Goal: Information Seeking & Learning: Compare options

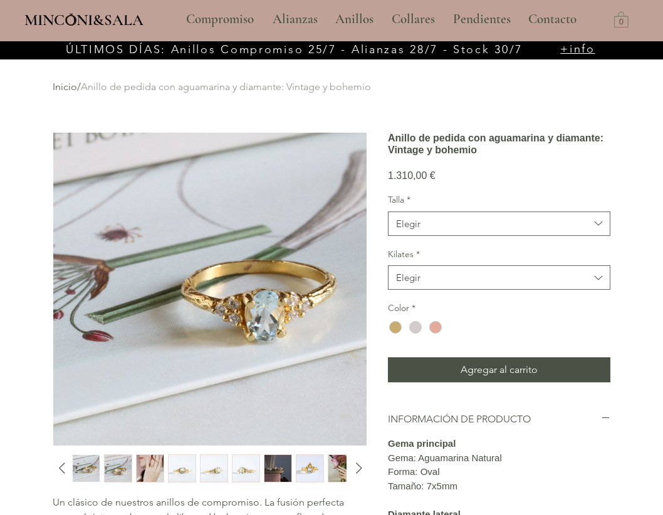
click at [178, 470] on img "4 / 13" at bounding box center [181, 468] width 27 height 27
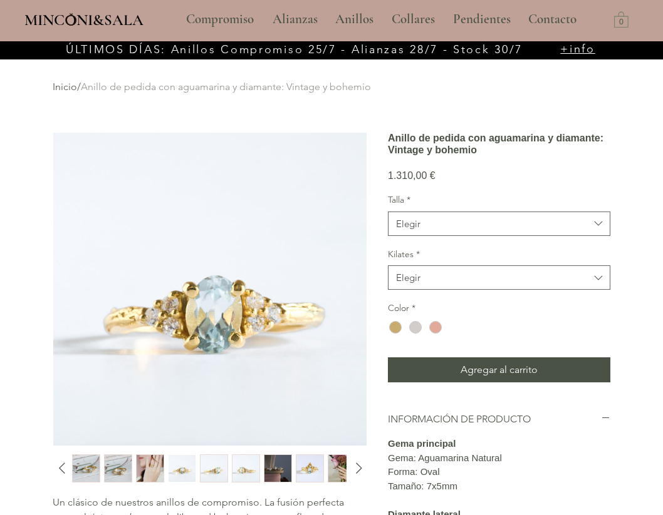
click at [147, 472] on img "3 / 13" at bounding box center [150, 468] width 27 height 27
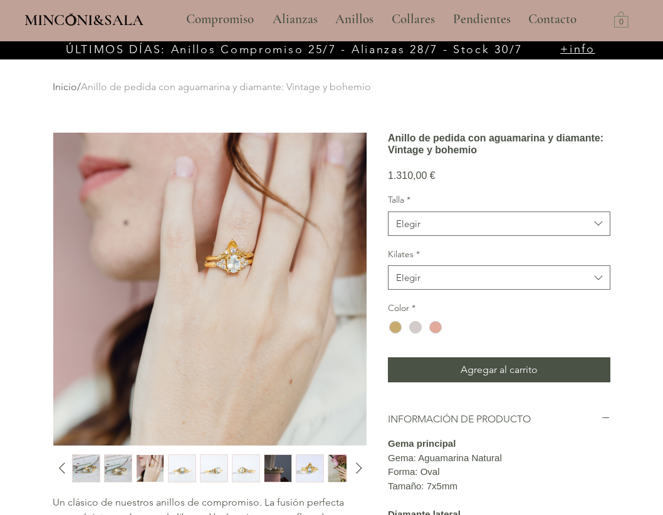
click at [240, 468] on img "6 / 13" at bounding box center [245, 468] width 27 height 27
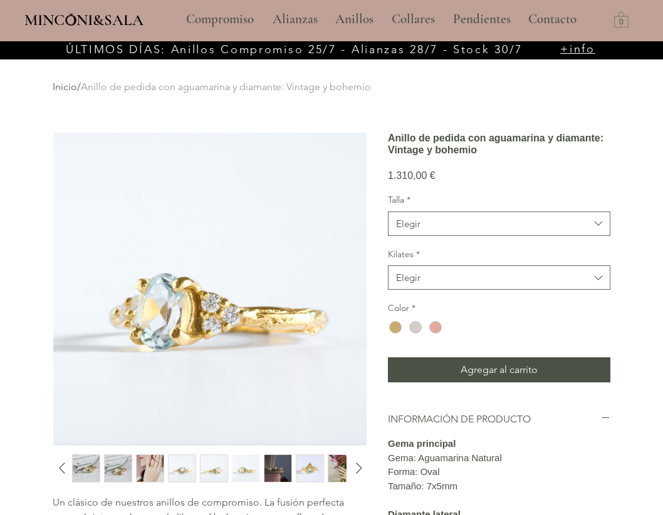
click at [220, 471] on img "5 / 13" at bounding box center [213, 468] width 27 height 27
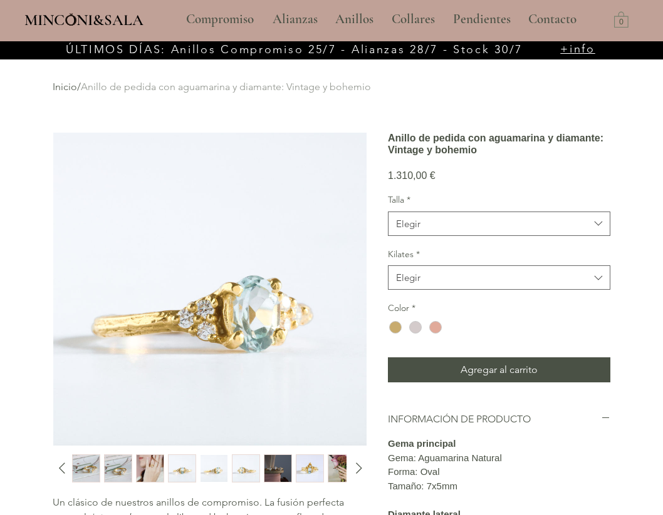
click at [310, 466] on img "8 / 13" at bounding box center [309, 468] width 27 height 27
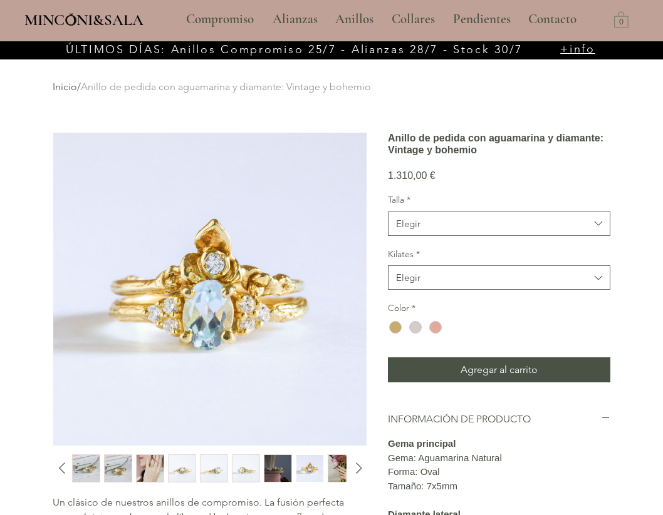
click at [240, 470] on img "6 / 13" at bounding box center [245, 468] width 27 height 27
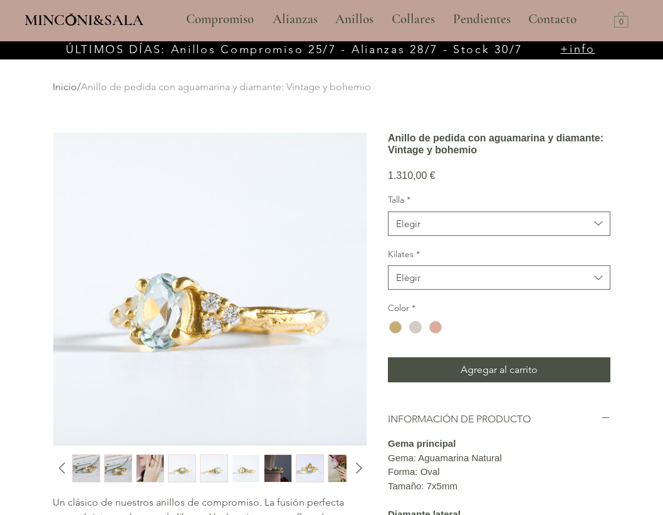
click at [219, 470] on img "5 / 13" at bounding box center [213, 468] width 27 height 27
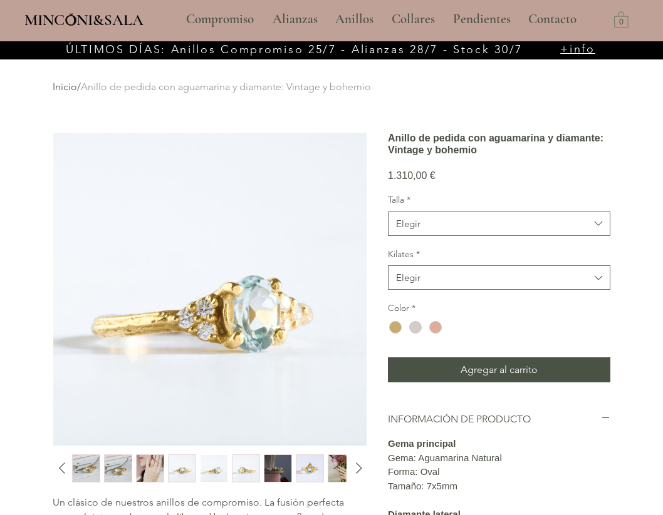
click at [197, 471] on div "main content" at bounding box center [208, 469] width 272 height 28
click at [183, 470] on img "4 / 13" at bounding box center [181, 468] width 27 height 27
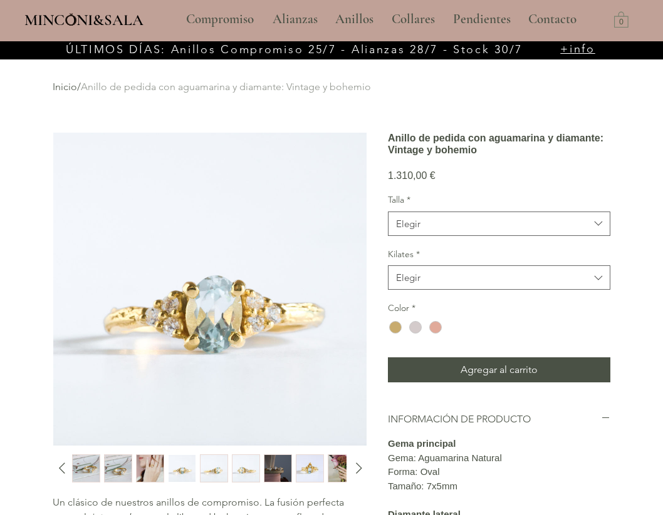
click at [100, 473] on div "1 / 13" at bounding box center [86, 469] width 28 height 28
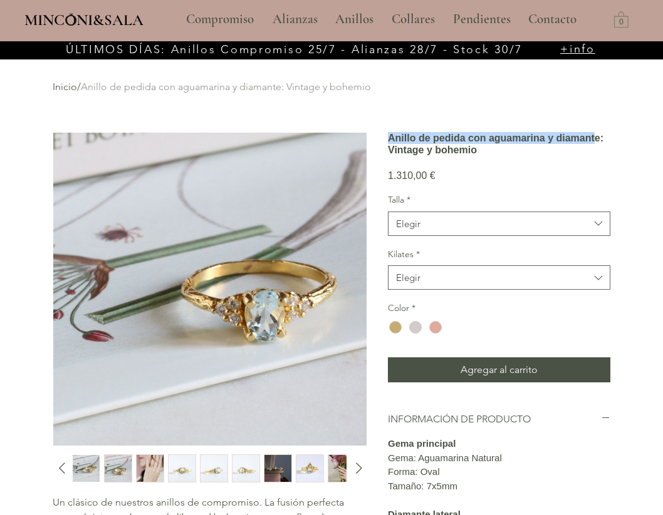
drag, startPoint x: 389, startPoint y: 145, endPoint x: 549, endPoint y: 155, distance: 160.6
click at [549, 155] on h1 "Anillo de pedida con aguamarina y diamante: Vintage y bohemio" at bounding box center [499, 144] width 222 height 24
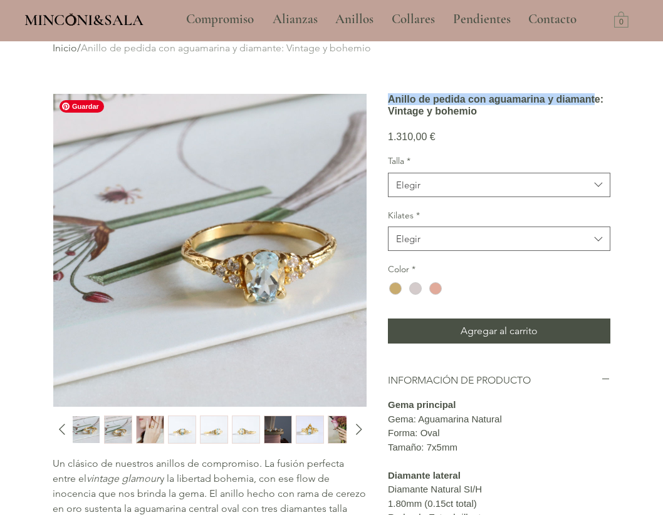
scroll to position [46, 0]
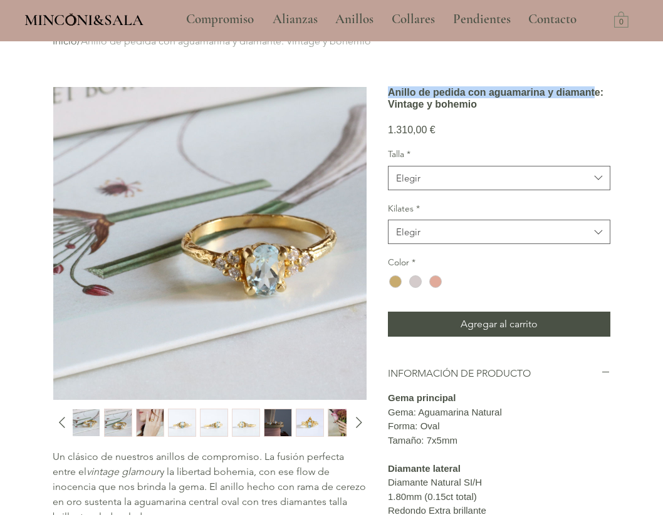
click at [306, 421] on img "8 / 13" at bounding box center [309, 423] width 27 height 27
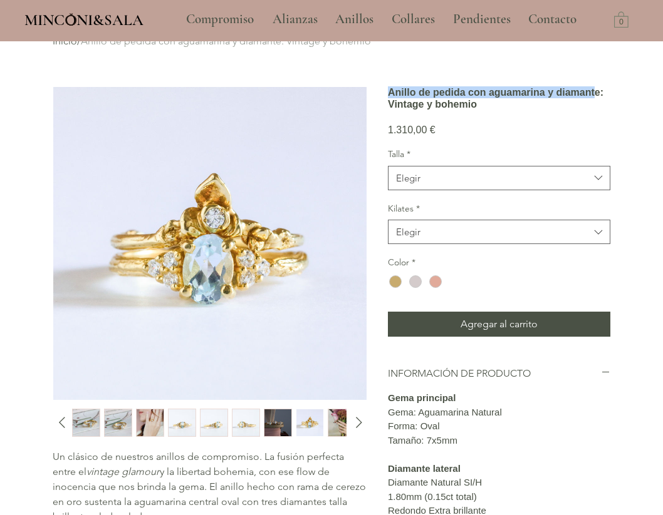
click at [329, 424] on img "9 / 13" at bounding box center [341, 423] width 27 height 27
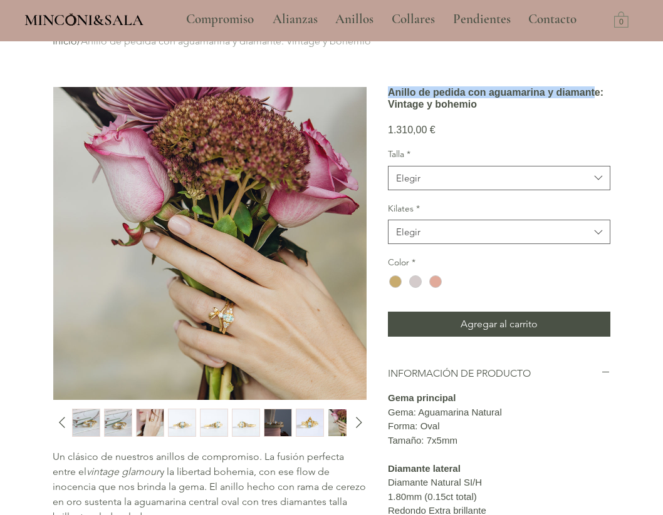
click at [160, 428] on img "3 / 13" at bounding box center [150, 423] width 27 height 27
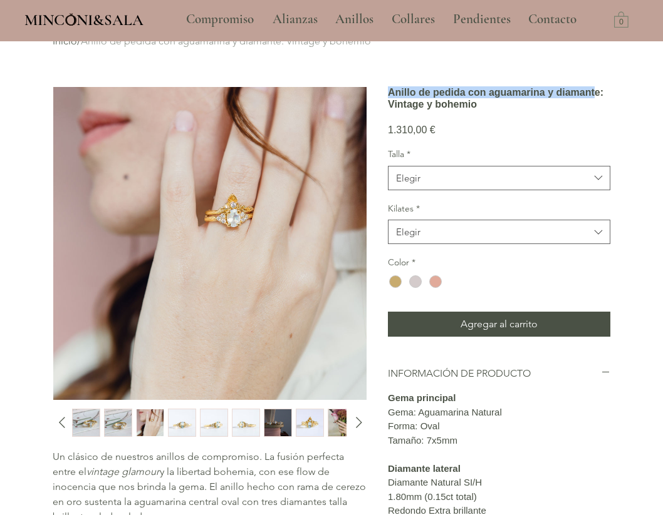
click at [287, 423] on img "7 / 13" at bounding box center [277, 423] width 27 height 27
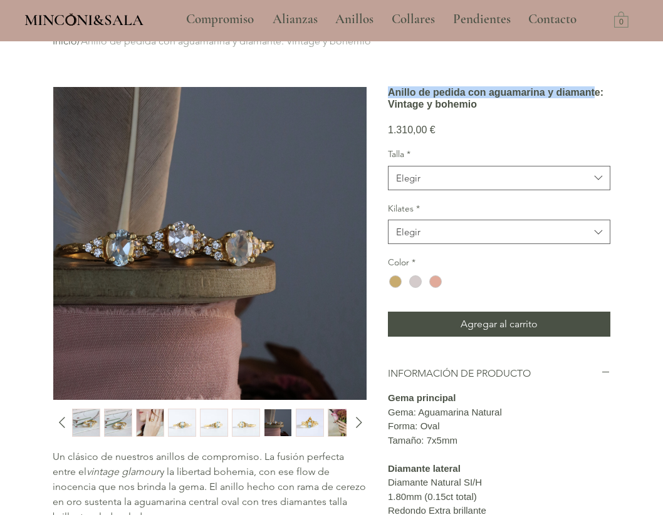
click at [302, 423] on img "8 / 13" at bounding box center [309, 423] width 27 height 27
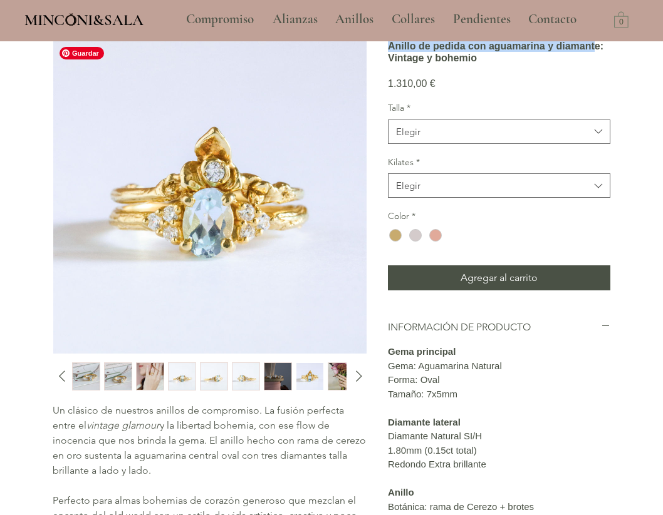
scroll to position [112, 0]
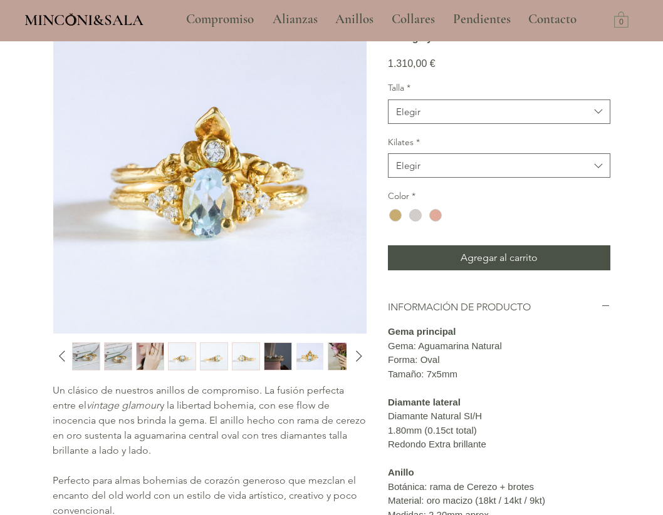
click at [306, 359] on img "8 / 13" at bounding box center [309, 356] width 27 height 27
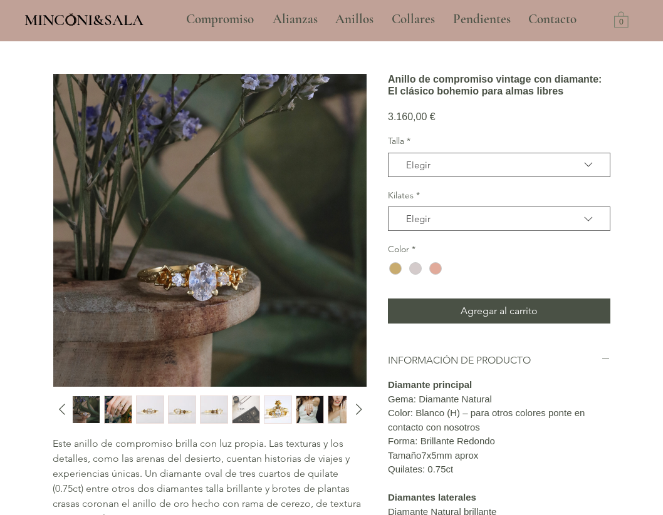
scroll to position [68, 0]
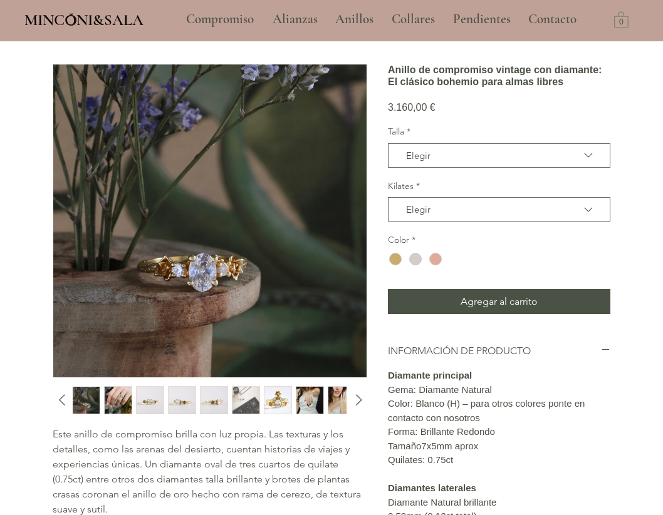
click at [211, 403] on img "5 / 14" at bounding box center [213, 400] width 27 height 27
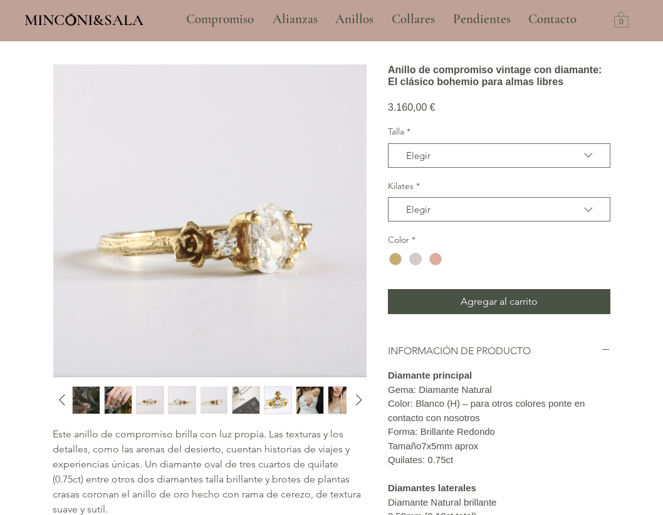
click at [185, 404] on img "4 / 14" at bounding box center [181, 400] width 27 height 27
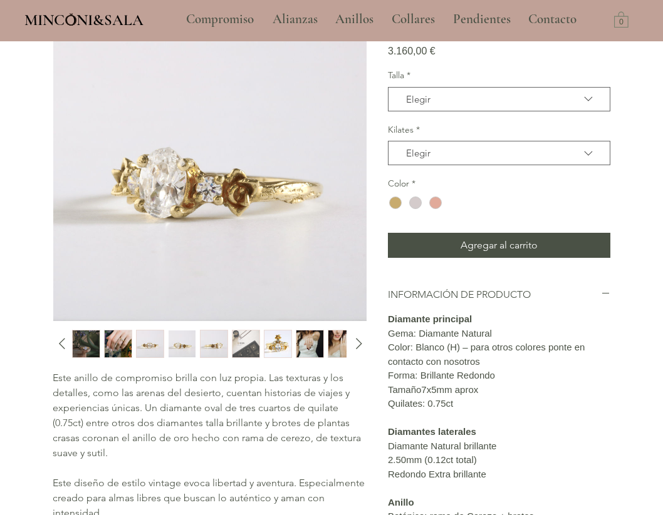
scroll to position [0, 0]
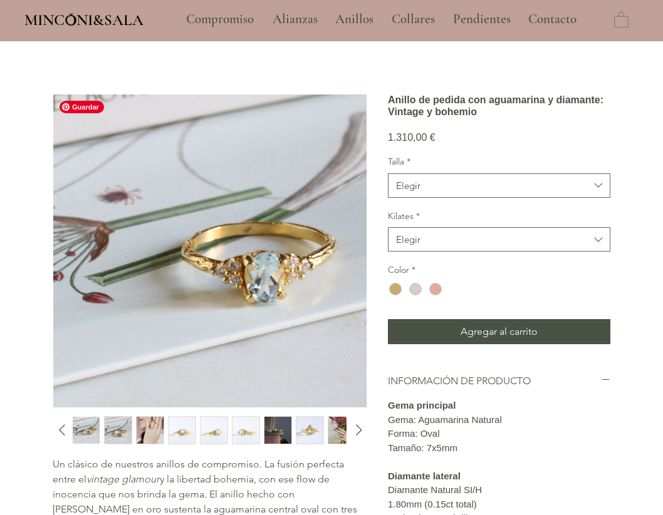
scroll to position [39, 0]
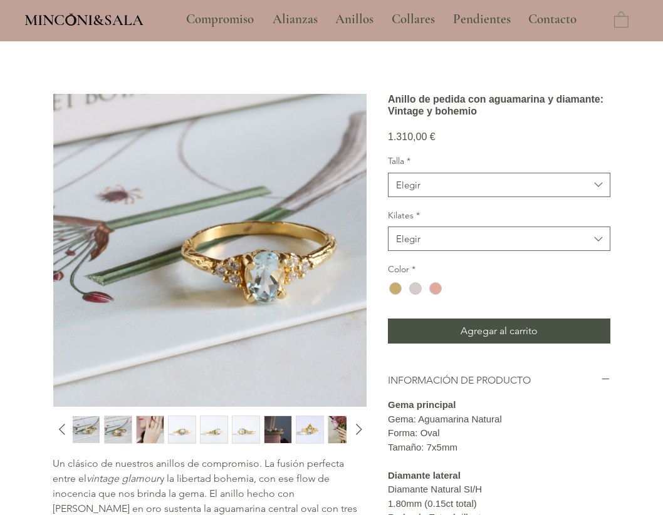
click at [151, 426] on img "button" at bounding box center [150, 429] width 27 height 27
click at [155, 429] on img "3 / 13" at bounding box center [150, 429] width 27 height 27
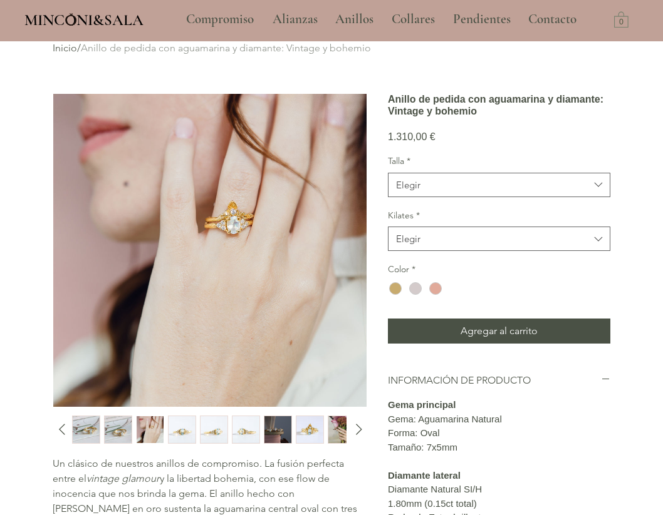
click at [274, 436] on img "7 / 13" at bounding box center [277, 429] width 27 height 27
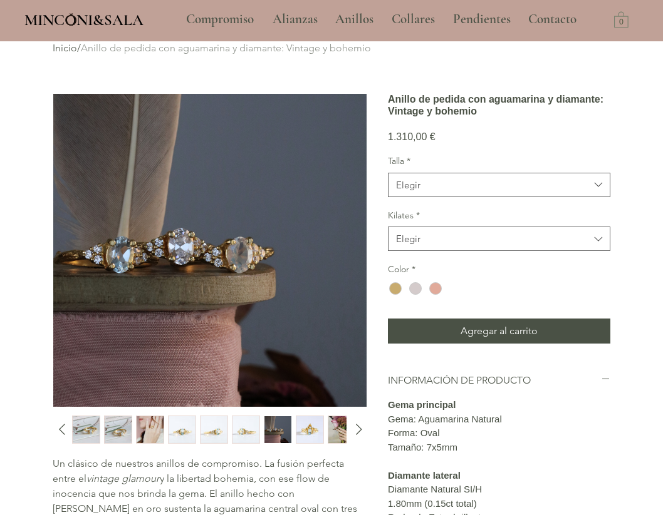
click at [298, 431] on img "8 / 13" at bounding box center [309, 429] width 27 height 27
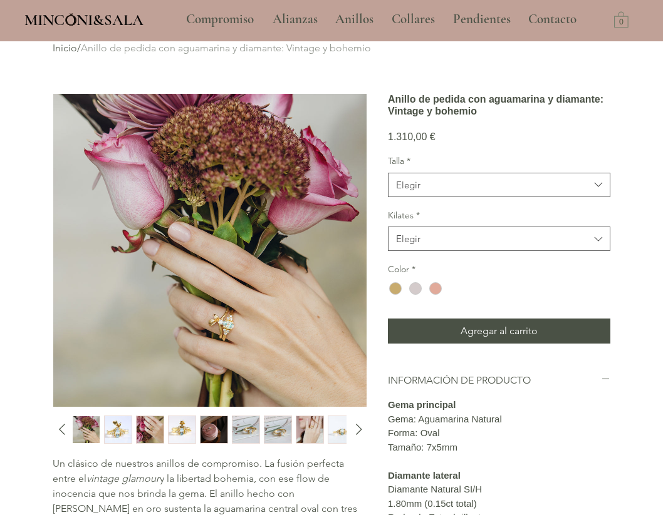
click at [207, 435] on img "13 / 13" at bounding box center [213, 429] width 27 height 27
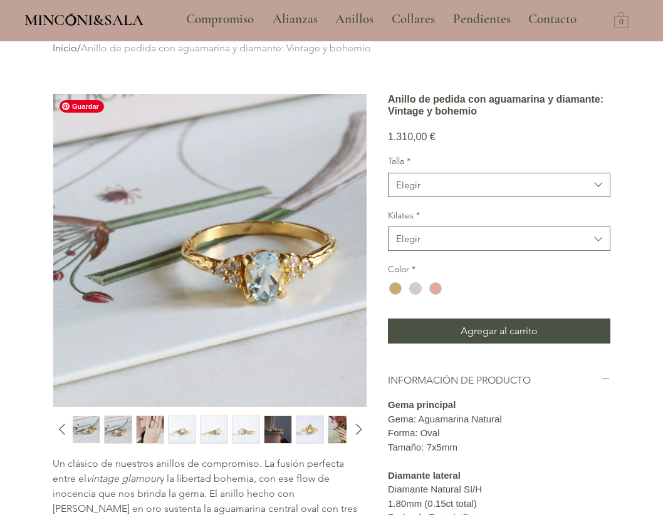
click at [118, 430] on img "2 / 13" at bounding box center [118, 429] width 27 height 27
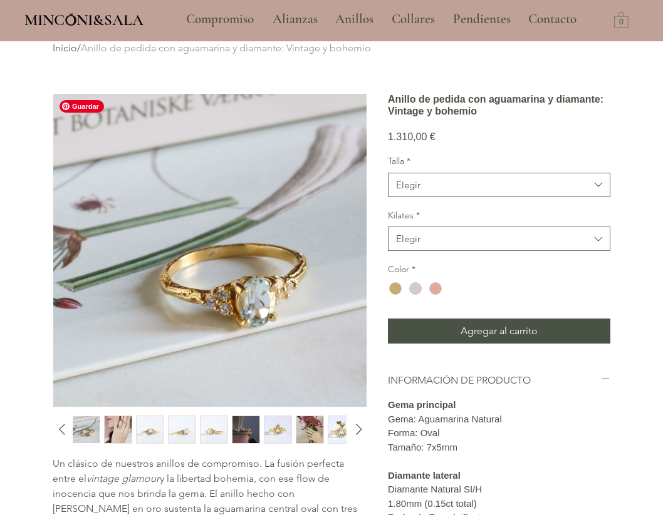
click at [115, 426] on img "3 / 13" at bounding box center [118, 429] width 27 height 27
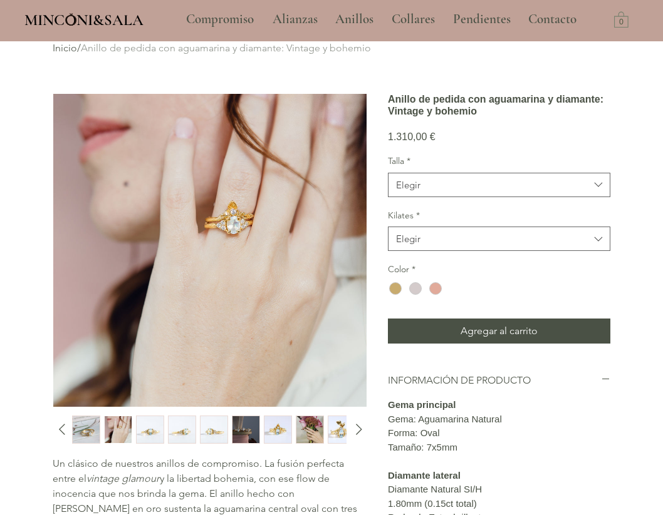
click at [163, 430] on div "4 / 13" at bounding box center [150, 430] width 28 height 28
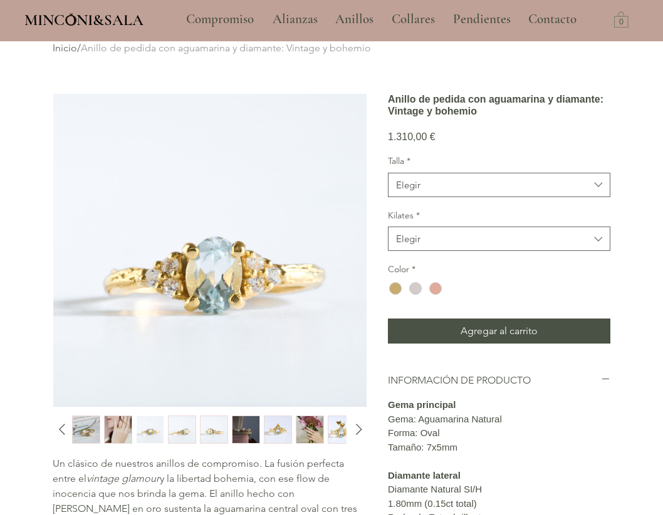
click at [189, 431] on img "5 / 13" at bounding box center [181, 429] width 27 height 27
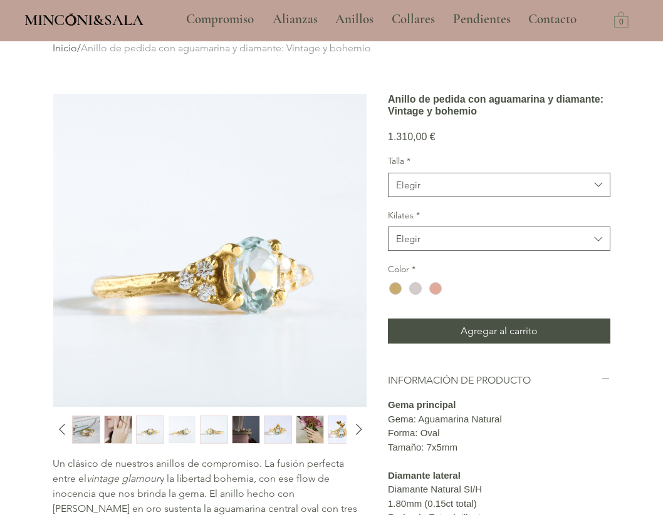
click at [85, 433] on img "2 / 13" at bounding box center [86, 429] width 27 height 27
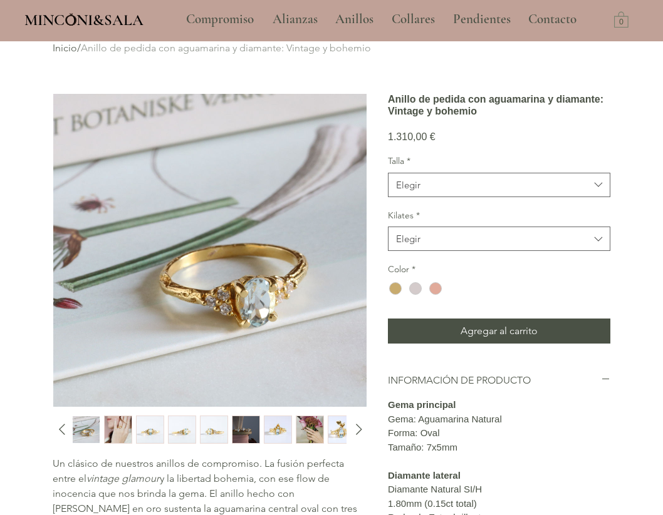
click at [153, 428] on img "4 / 13" at bounding box center [150, 429] width 27 height 27
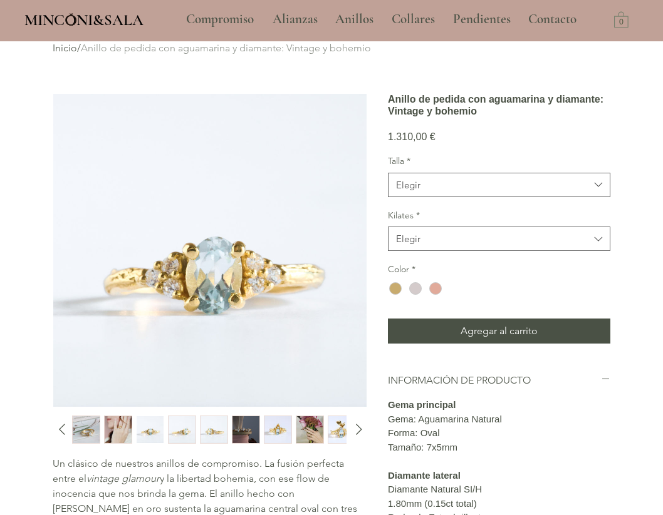
click at [188, 429] on img "5 / 13" at bounding box center [181, 429] width 27 height 27
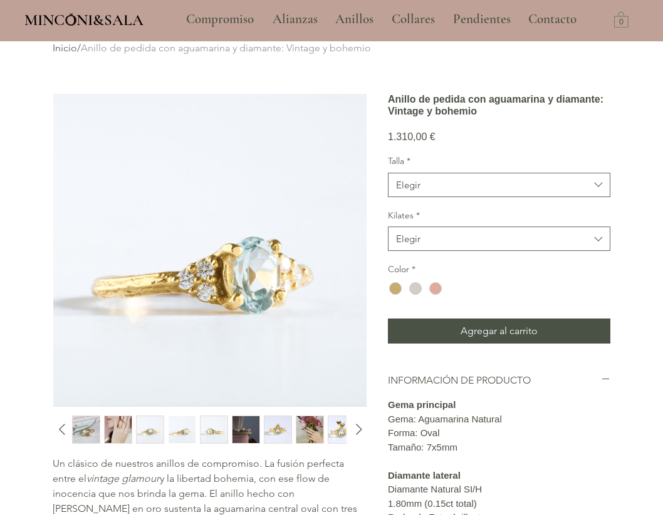
click at [150, 433] on img "4 / 13" at bounding box center [150, 429] width 27 height 27
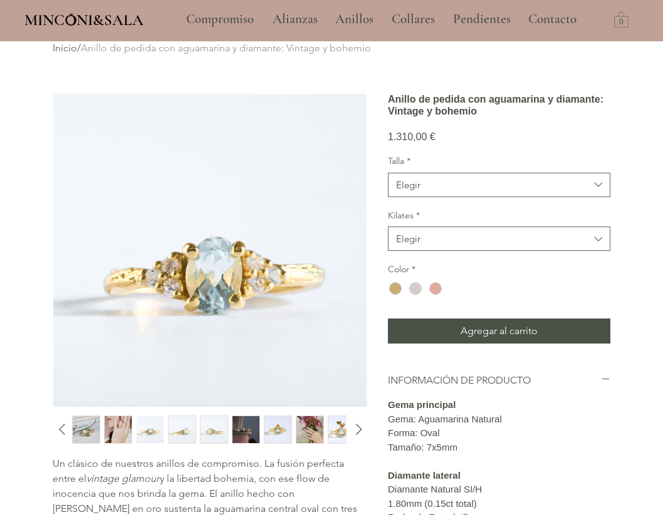
click at [308, 430] on img "9 / 13" at bounding box center [309, 429] width 27 height 27
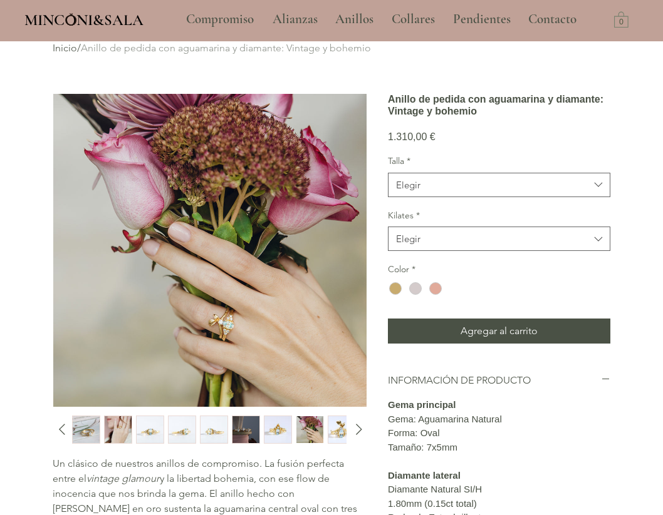
click at [242, 430] on img "7 / 13" at bounding box center [245, 429] width 27 height 27
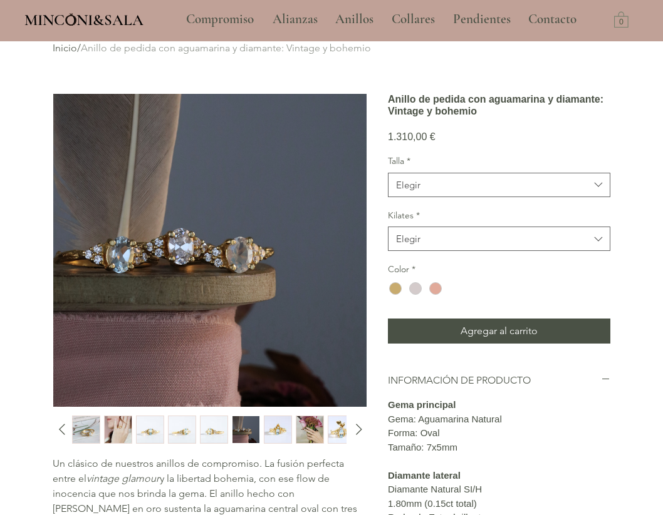
click at [338, 432] on img "10 / 13" at bounding box center [341, 429] width 27 height 27
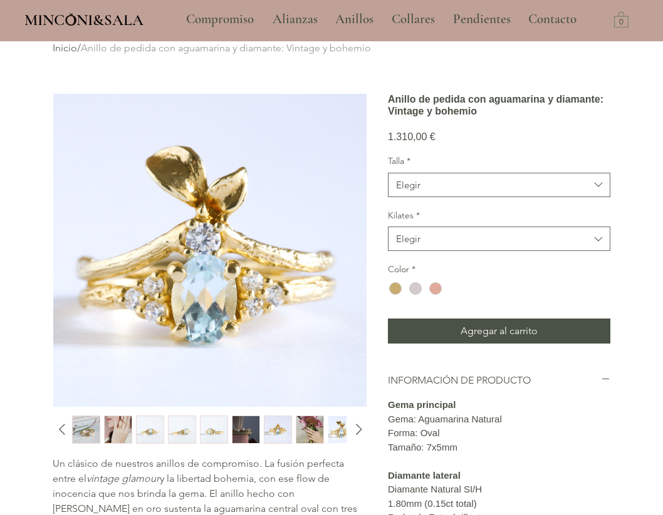
click at [122, 430] on img "3 / 13" at bounding box center [118, 429] width 27 height 27
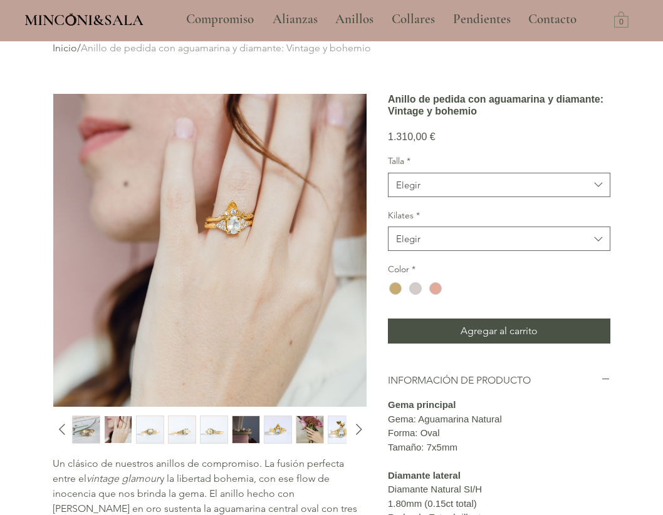
click at [312, 427] on img "9 / 13" at bounding box center [309, 429] width 27 height 27
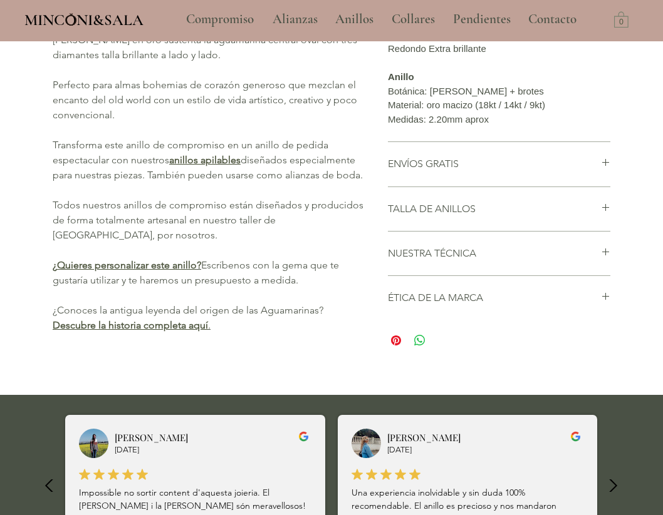
scroll to position [0, 0]
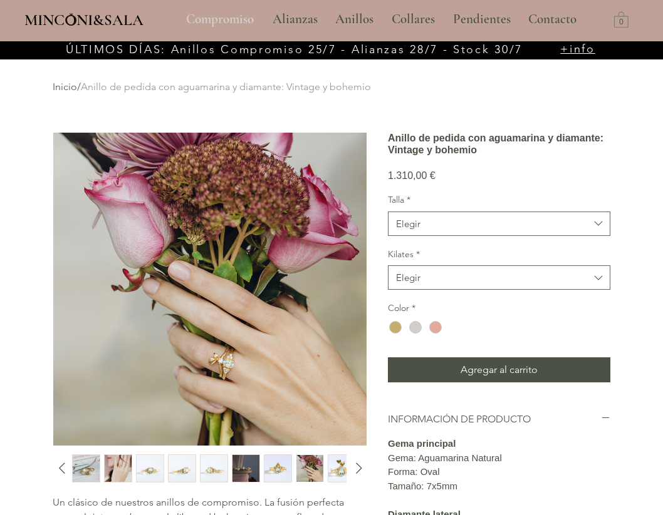
click at [229, 18] on p "Compromiso" at bounding box center [220, 19] width 80 height 31
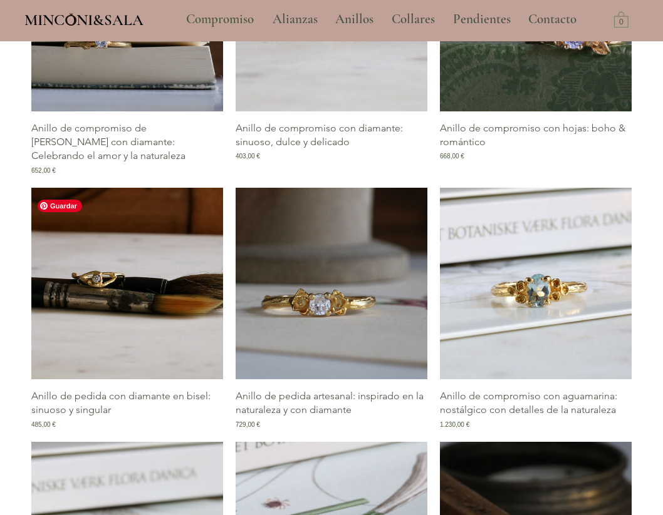
scroll to position [796, 0]
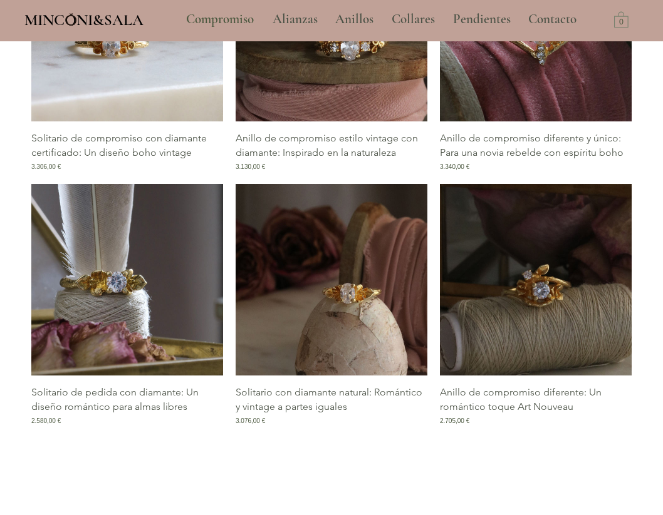
scroll to position [1625, 0]
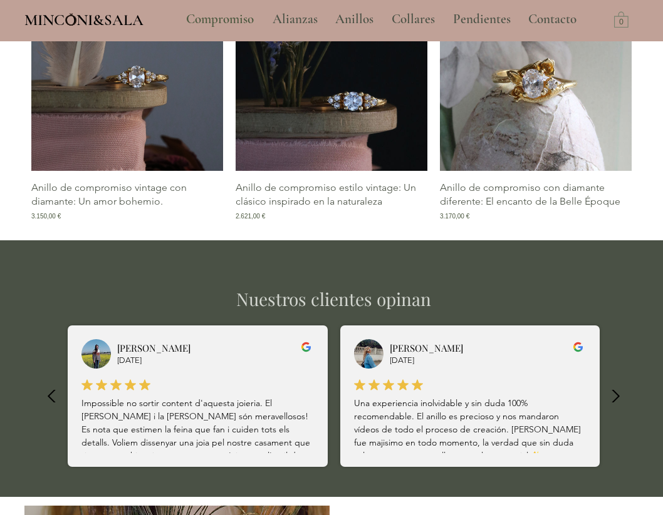
scroll to position [2461, 0]
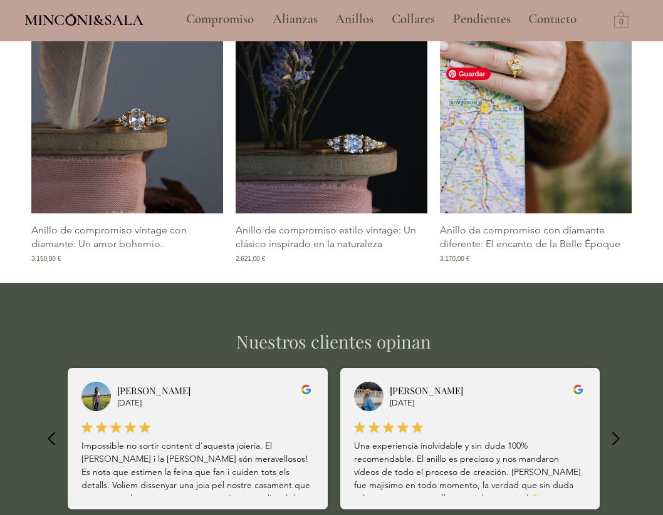
click at [559, 171] on img "Galería de Anillo de compromiso con diamante diferente: El encanto de la Belle …" at bounding box center [536, 118] width 192 height 192
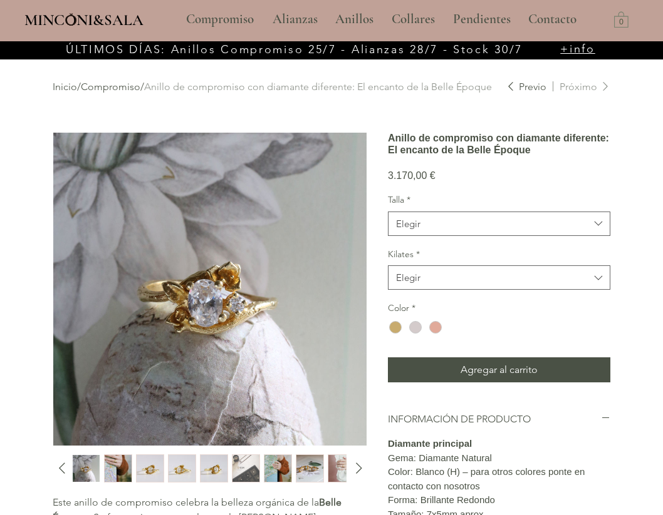
click at [117, 475] on img "2 / 10" at bounding box center [118, 468] width 27 height 27
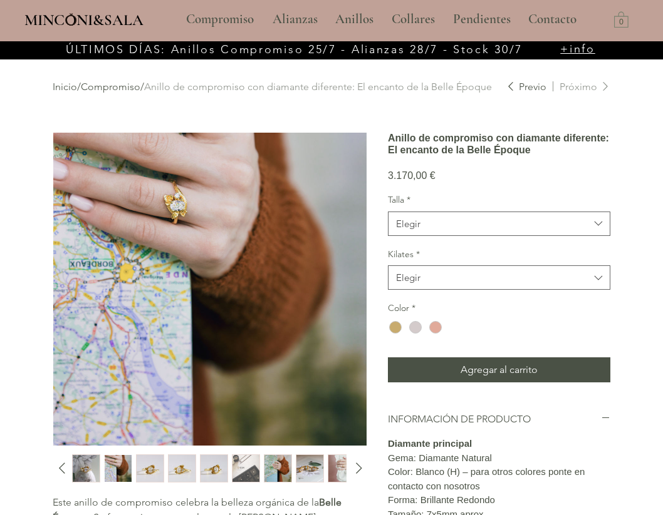
click at [271, 473] on img "7 / 10" at bounding box center [277, 468] width 27 height 27
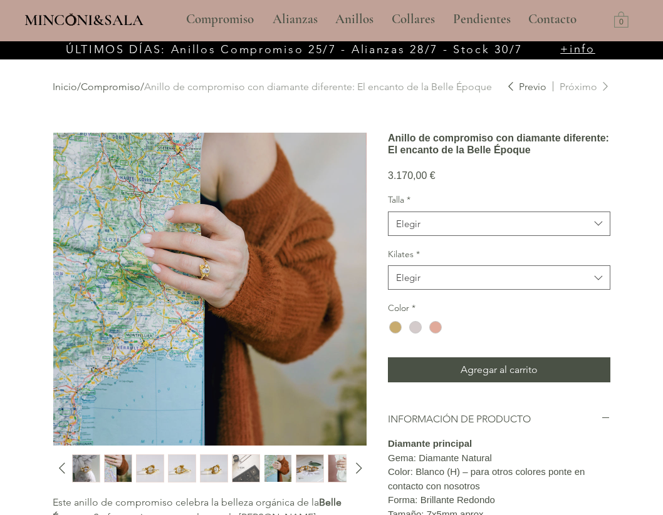
click at [302, 470] on img "8 / 10" at bounding box center [309, 468] width 27 height 27
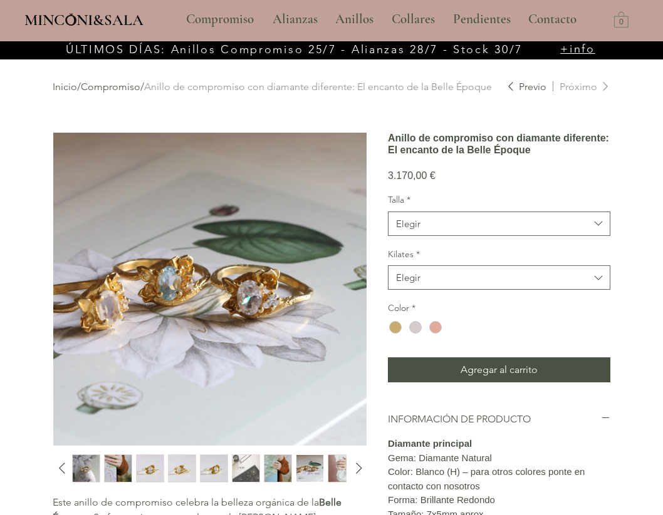
click at [338, 467] on img "9 / 10" at bounding box center [341, 468] width 27 height 27
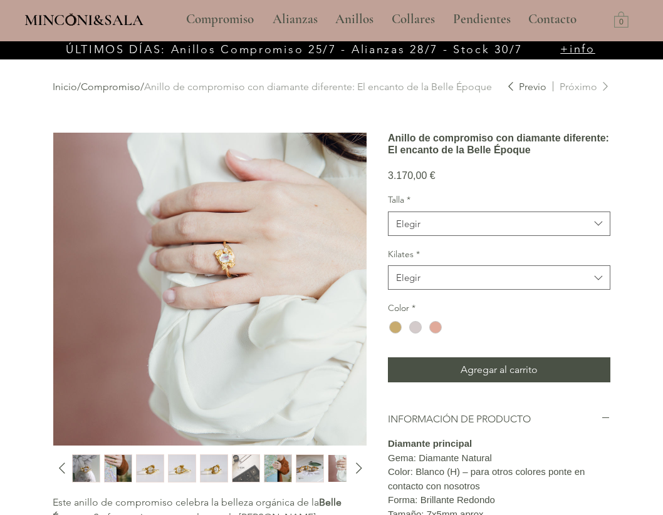
click at [157, 469] on img "3 / 10" at bounding box center [150, 468] width 27 height 27
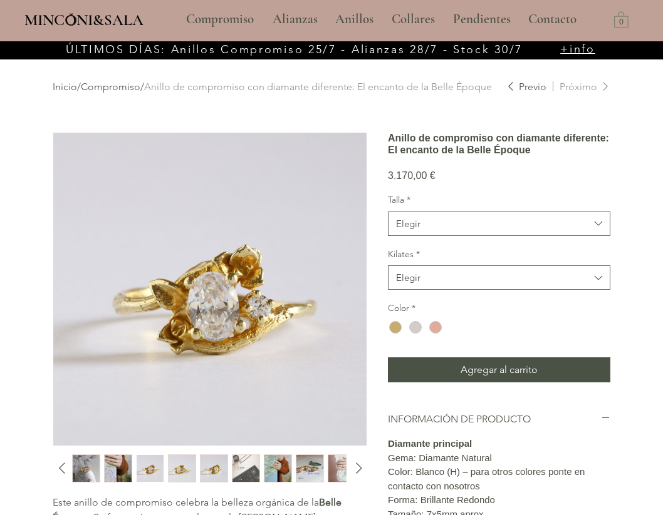
click at [178, 470] on img "4 / 10" at bounding box center [181, 468] width 27 height 27
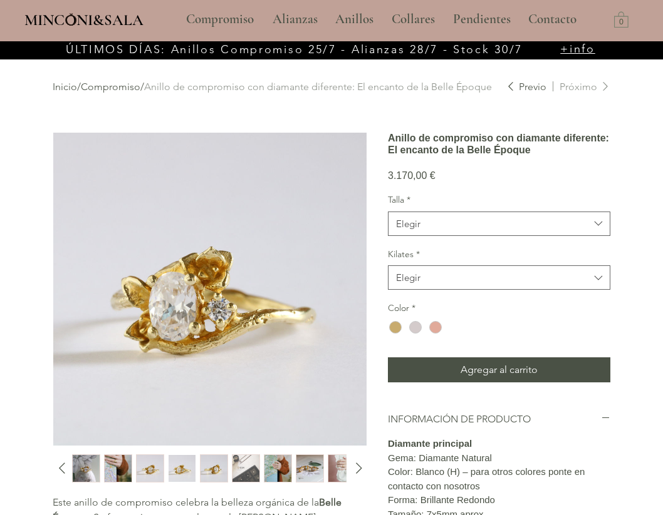
click at [212, 469] on img "5 / 10" at bounding box center [213, 468] width 27 height 27
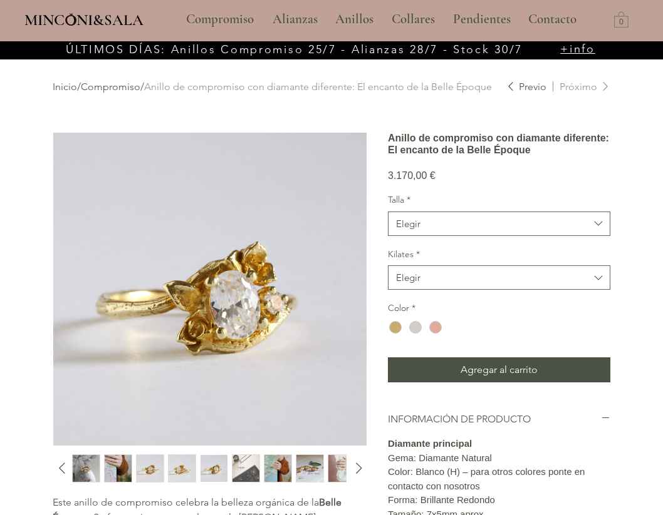
click at [153, 466] on img "3 / 10" at bounding box center [150, 468] width 27 height 27
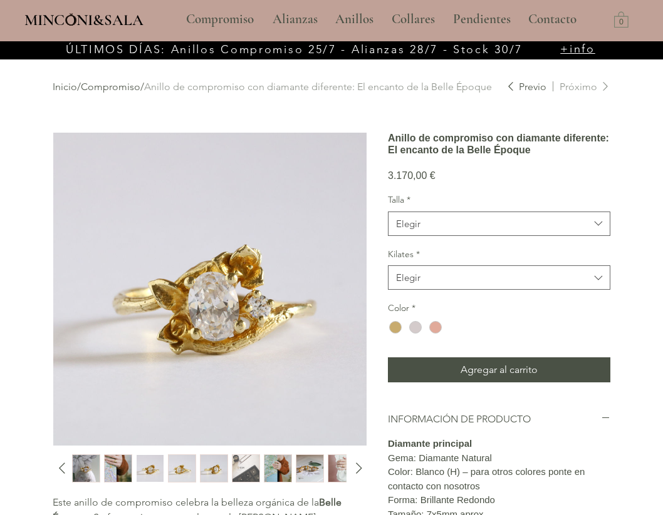
click at [317, 469] on img "8 / 10" at bounding box center [309, 468] width 27 height 27
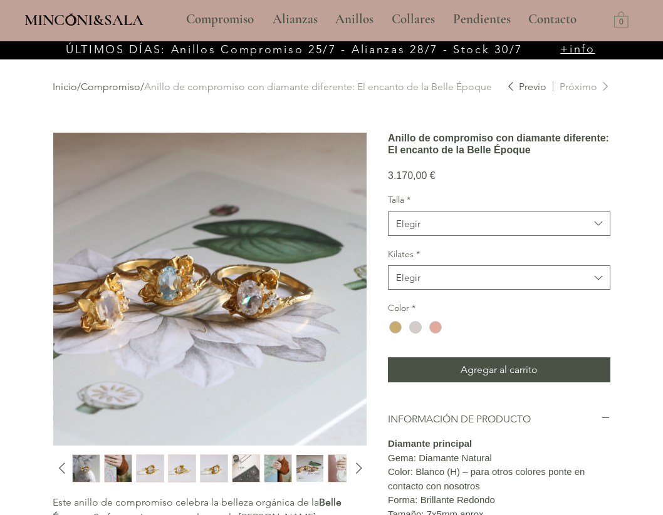
click at [336, 470] on img "9 / 10" at bounding box center [341, 468] width 27 height 27
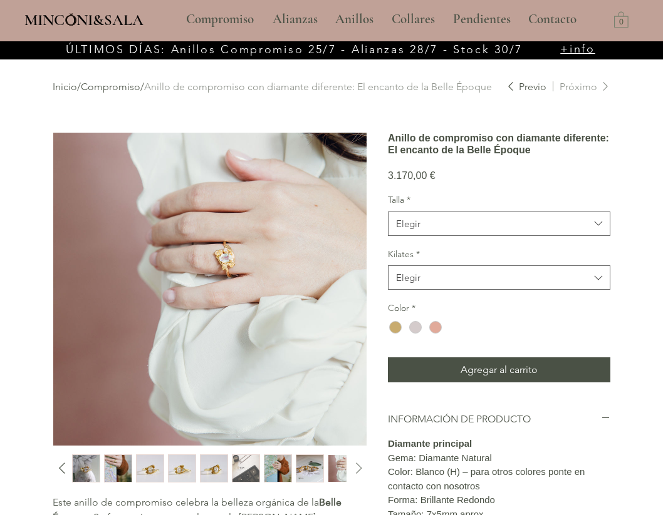
click at [350, 463] on icon "Diapositiva siguiente" at bounding box center [358, 468] width 19 height 19
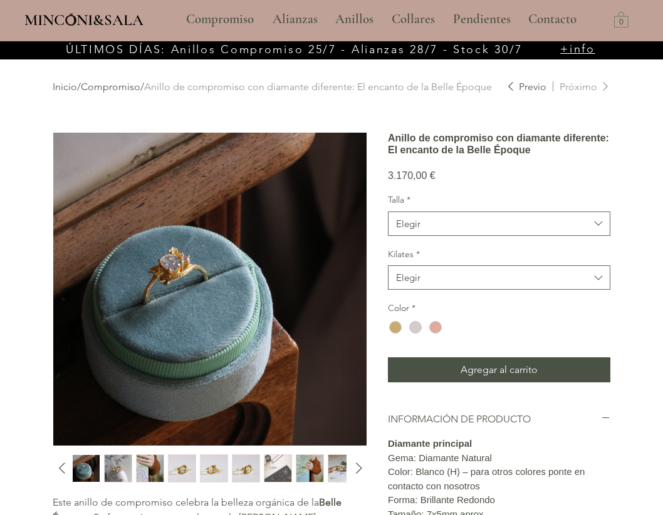
click at [111, 468] on img "1 / 10" at bounding box center [118, 468] width 27 height 27
click at [120, 463] on img "1 / 10" at bounding box center [118, 468] width 27 height 27
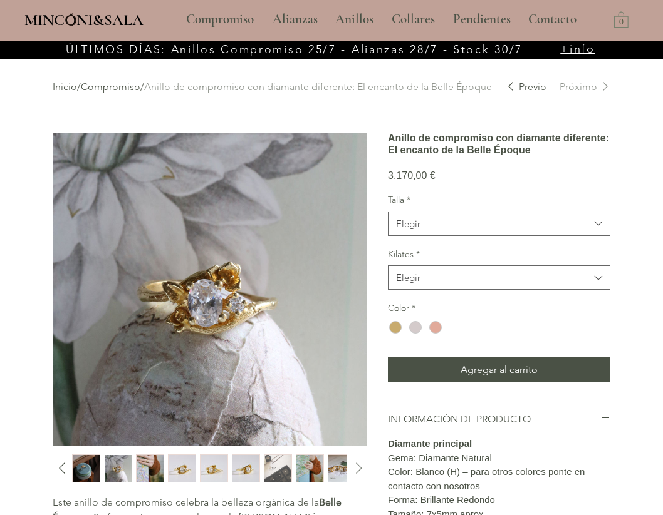
click at [358, 464] on icon "Diapositiva siguiente" at bounding box center [358, 468] width 19 height 19
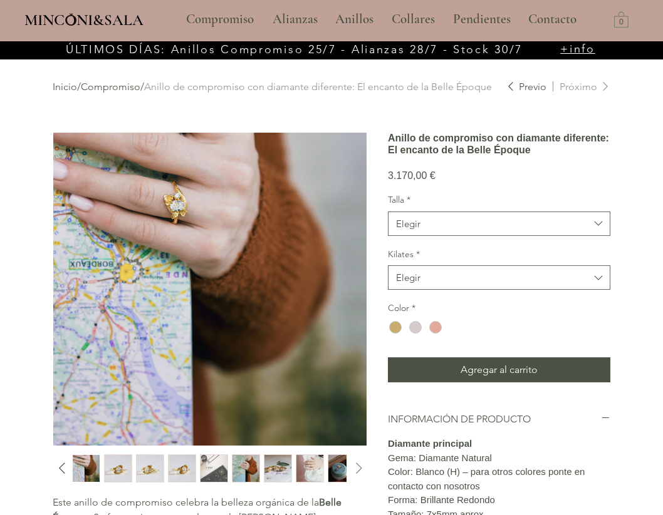
click at [358, 464] on icon "Diapositiva siguiente" at bounding box center [358, 468] width 19 height 19
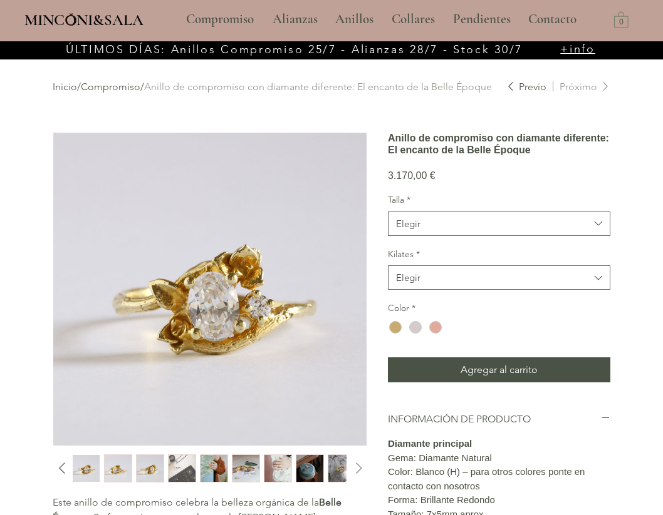
click at [358, 464] on icon "Diapositiva siguiente" at bounding box center [358, 468] width 19 height 19
click at [360, 468] on icon "Diapositiva siguiente" at bounding box center [358, 468] width 19 height 19
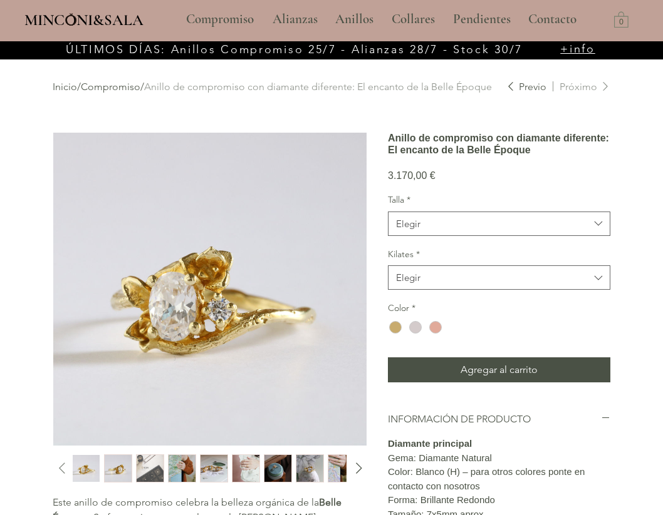
click at [60, 472] on icon "Diapositiva anterior" at bounding box center [62, 468] width 19 height 19
